Goal: Task Accomplishment & Management: Manage account settings

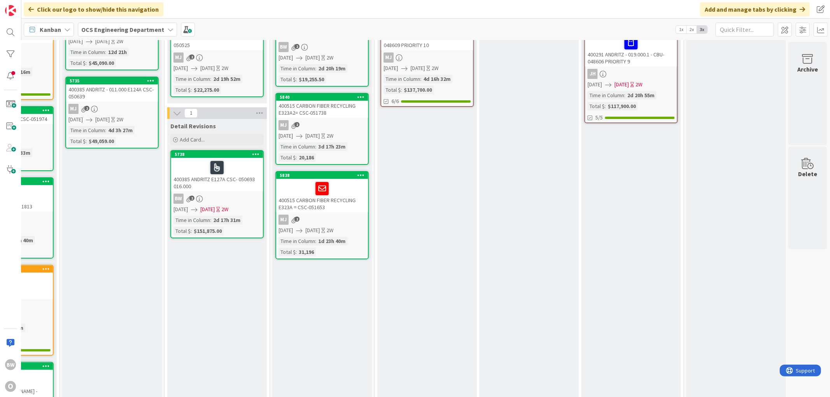
scroll to position [0, 592]
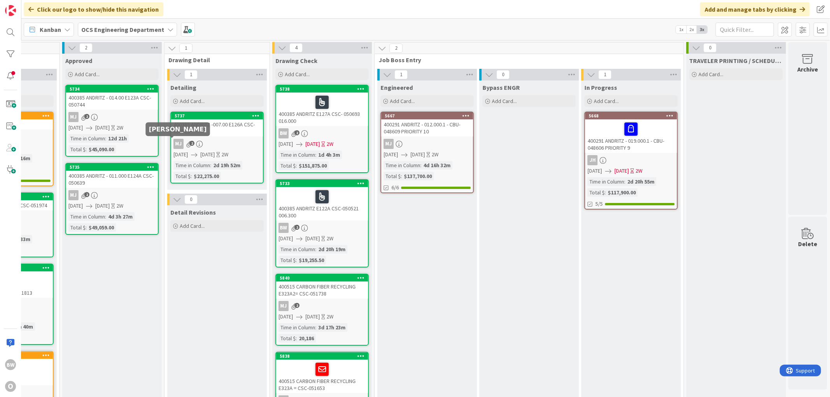
click at [174, 142] on div "MJ" at bounding box center [179, 144] width 10 height 10
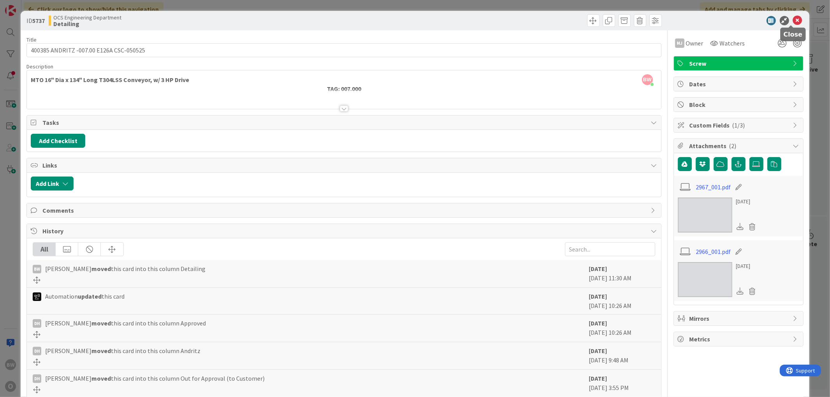
click at [375, 19] on icon at bounding box center [797, 20] width 9 height 9
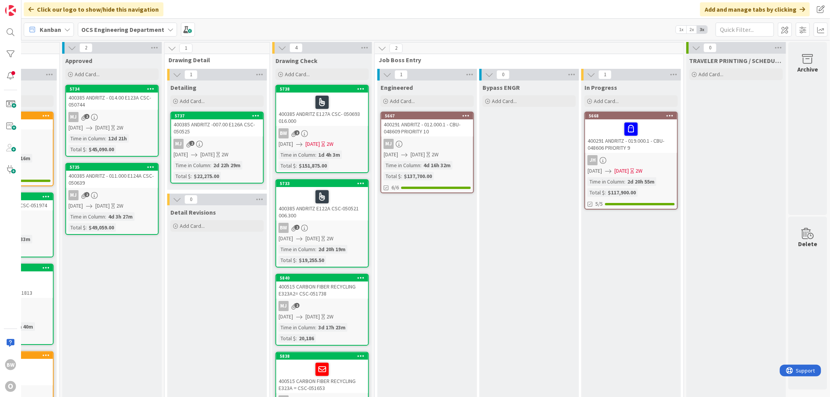
click at [199, 140] on div "MJ 2" at bounding box center [217, 144] width 92 height 10
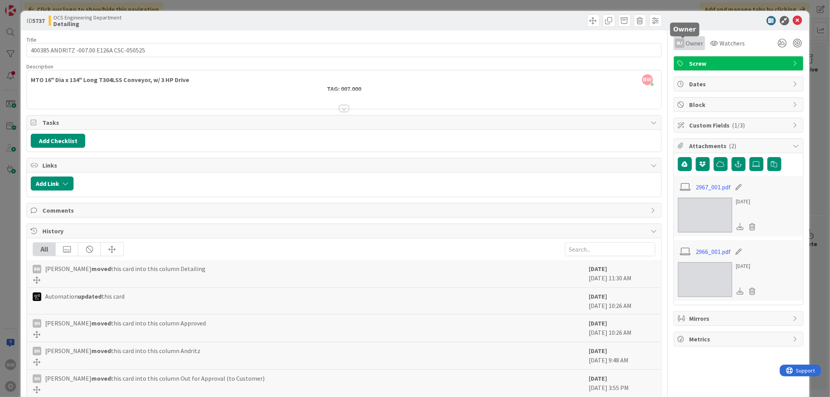
click at [375, 43] on span "Owner" at bounding box center [695, 43] width 18 height 9
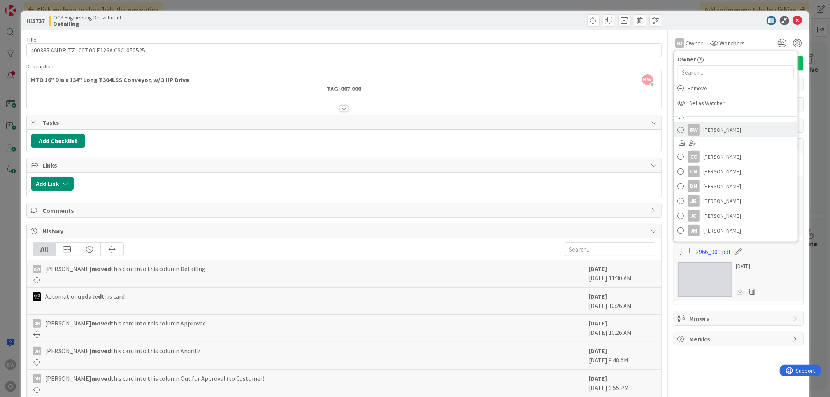
click at [375, 132] on span "[PERSON_NAME]" at bounding box center [722, 130] width 38 height 12
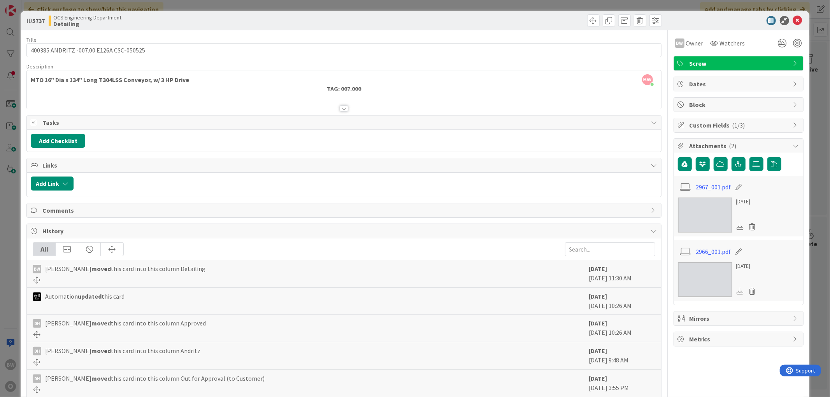
click at [375, 14] on div "ID 5737 OCS Engineering Department Detailing" at bounding box center [415, 20] width 788 height 19
click at [375, 21] on icon at bounding box center [797, 20] width 9 height 9
